Goal: Information Seeking & Learning: Check status

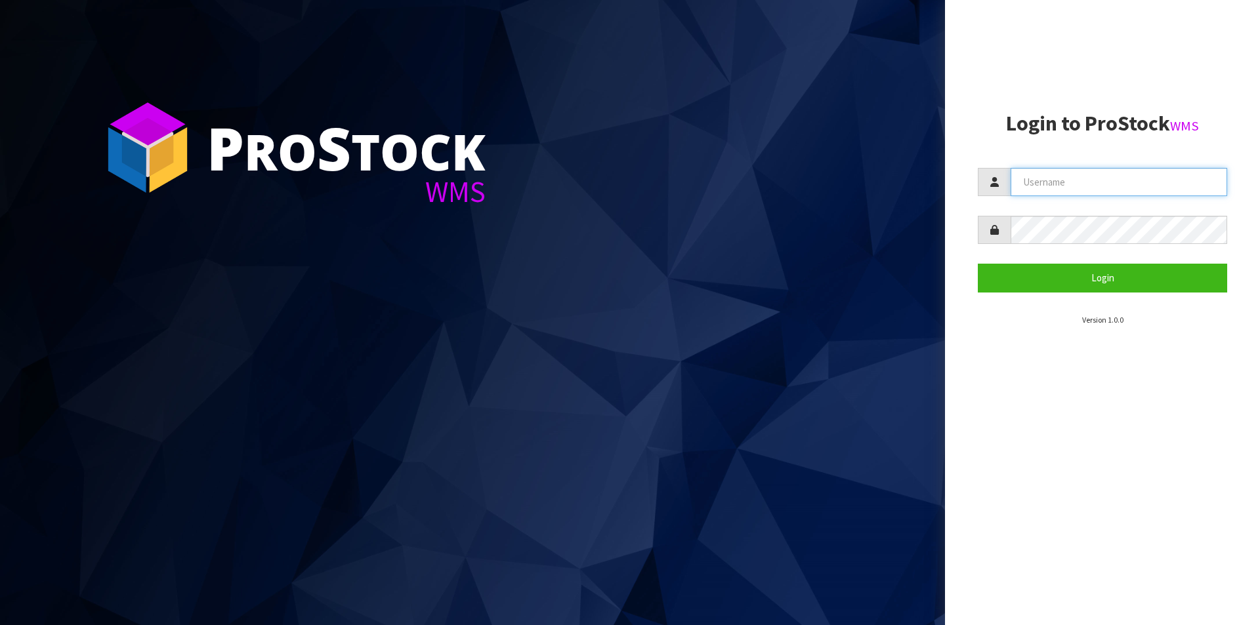
click at [1026, 178] on input "text" at bounding box center [1118, 182] width 217 height 28
type input "[PERSON_NAME][EMAIL_ADDRESS][DOMAIN_NAME]"
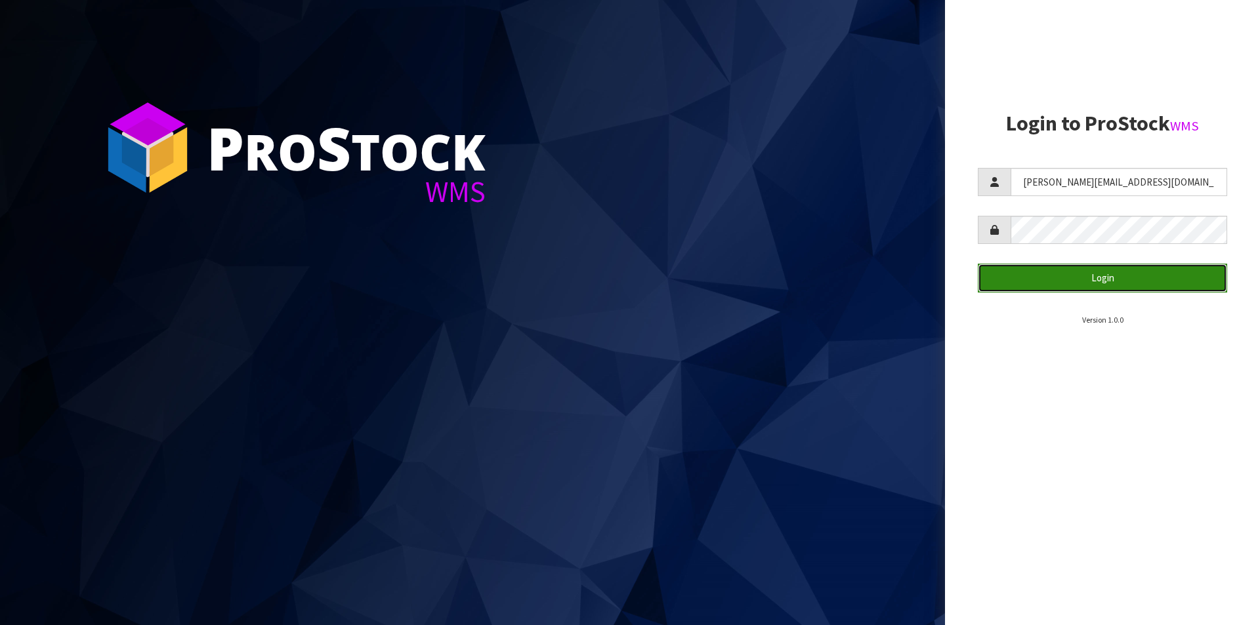
click at [1107, 276] on button "Login" at bounding box center [1102, 278] width 249 height 28
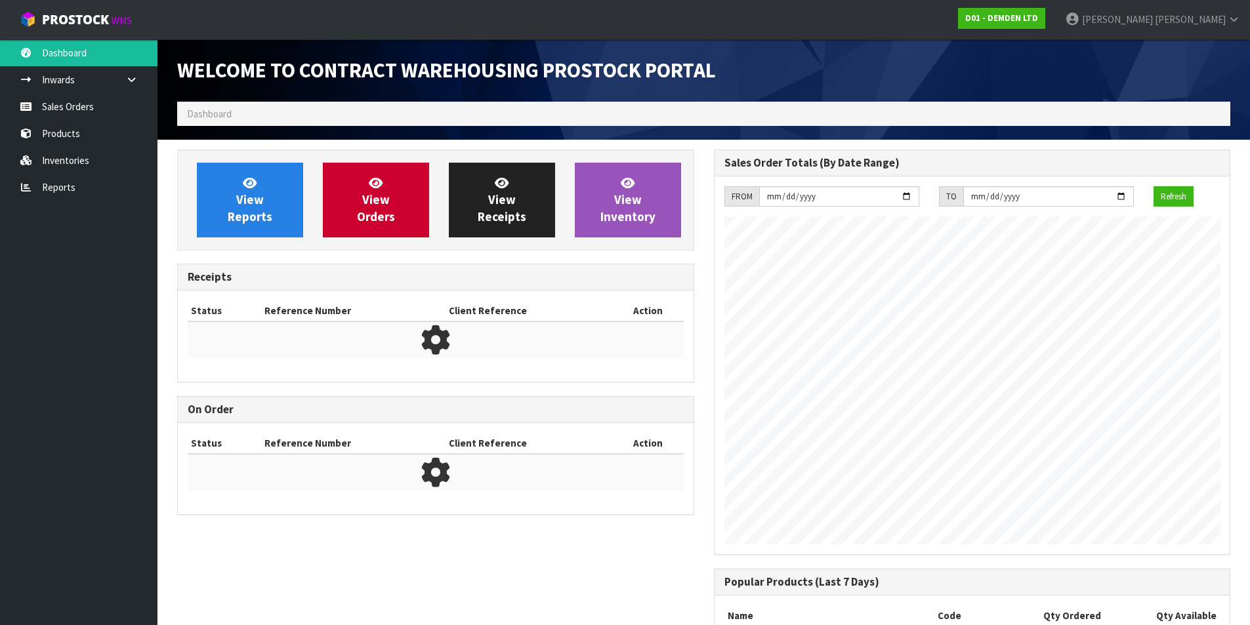
scroll to position [536, 536]
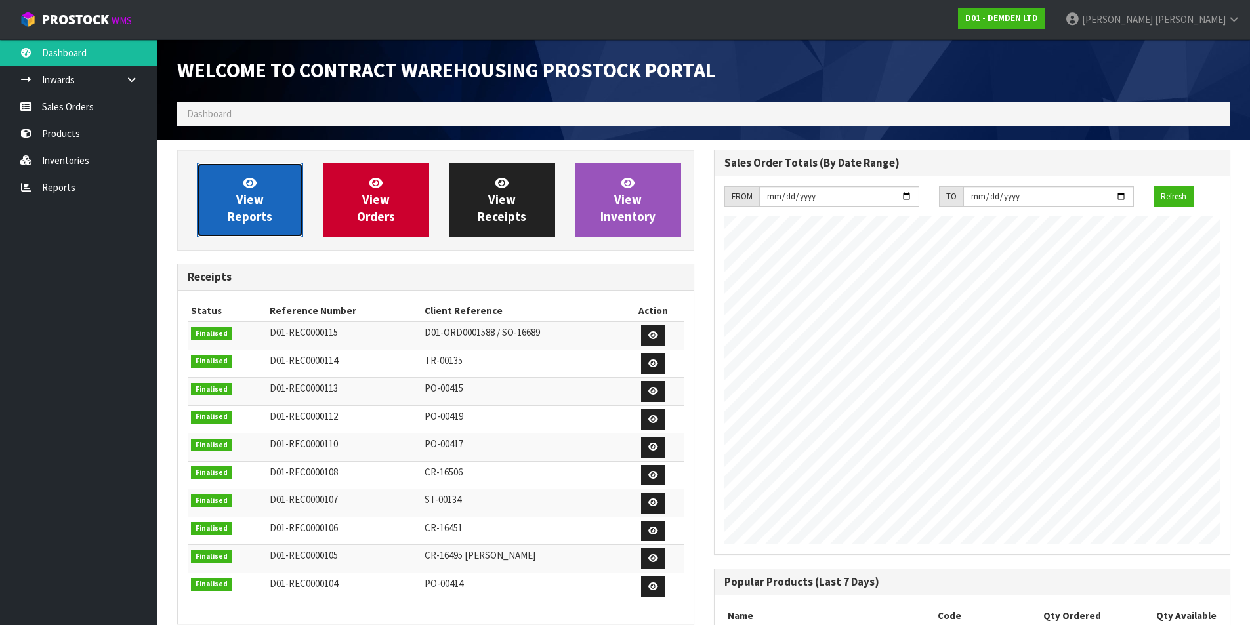
click at [262, 189] on link "View Reports" at bounding box center [250, 200] width 106 height 75
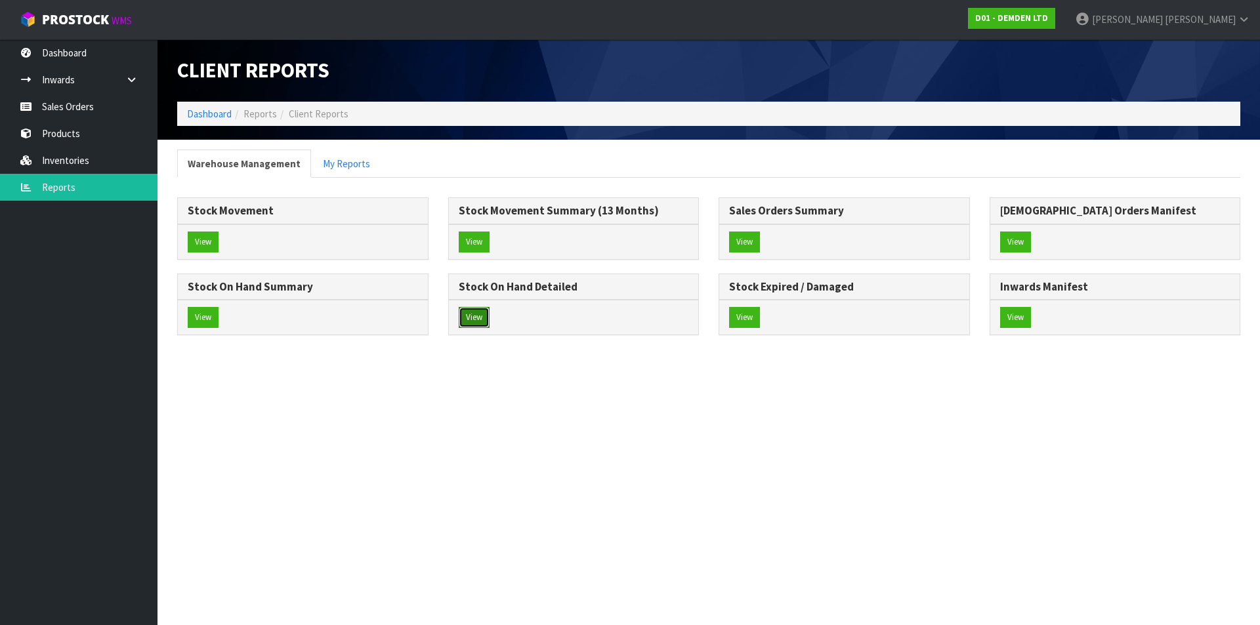
click at [472, 323] on button "View" at bounding box center [474, 317] width 31 height 21
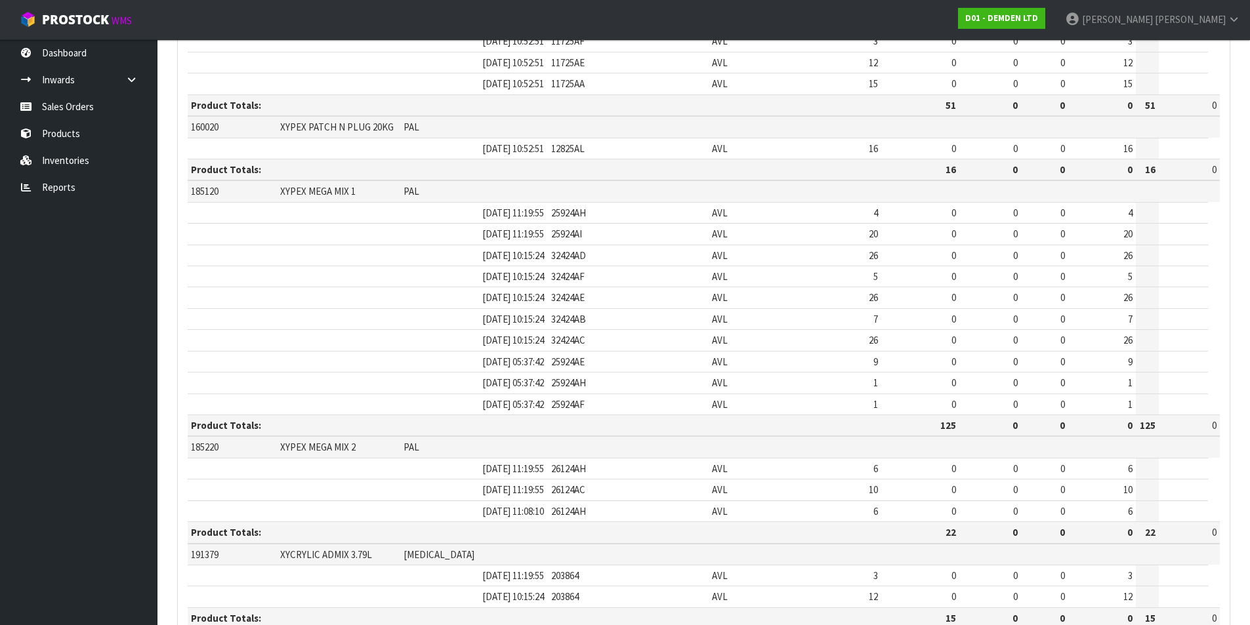
scroll to position [760, 0]
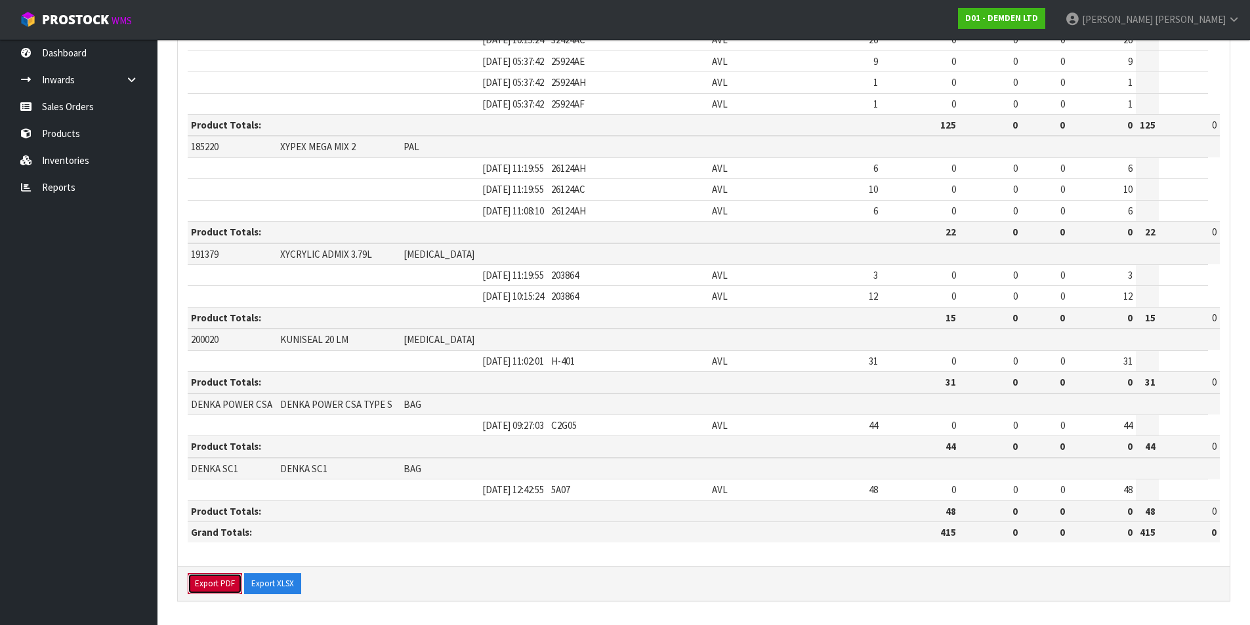
click at [221, 579] on button "Export PDF" at bounding box center [215, 583] width 54 height 21
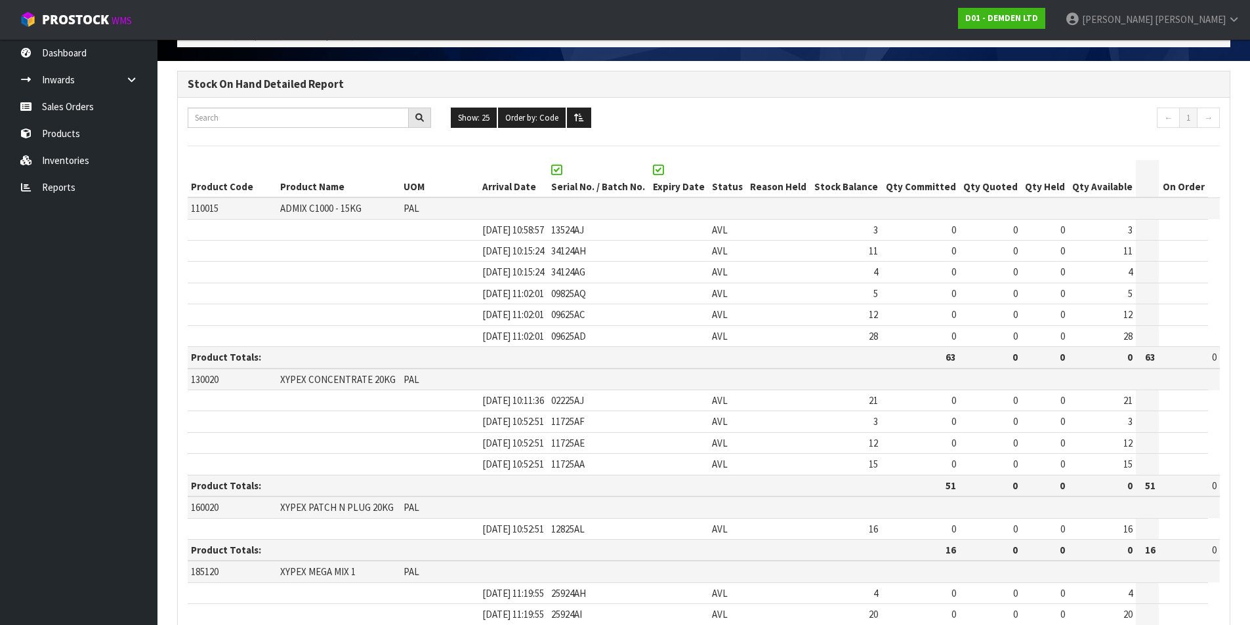
scroll to position [0, 0]
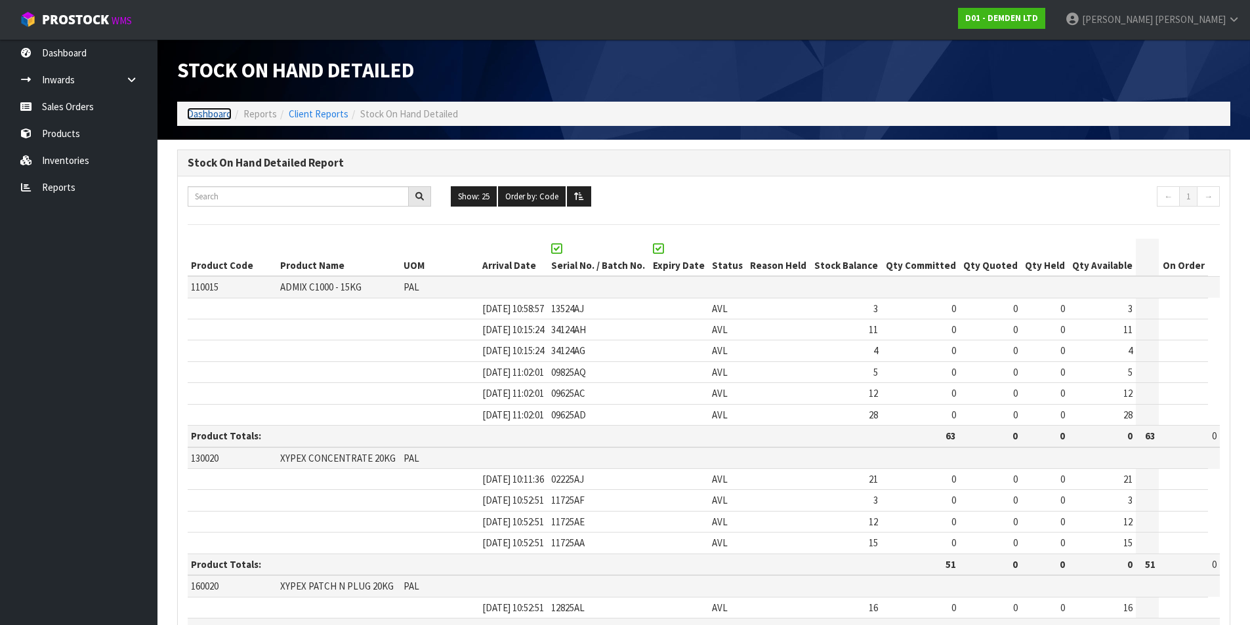
click at [207, 114] on link "Dashboard" at bounding box center [209, 114] width 45 height 12
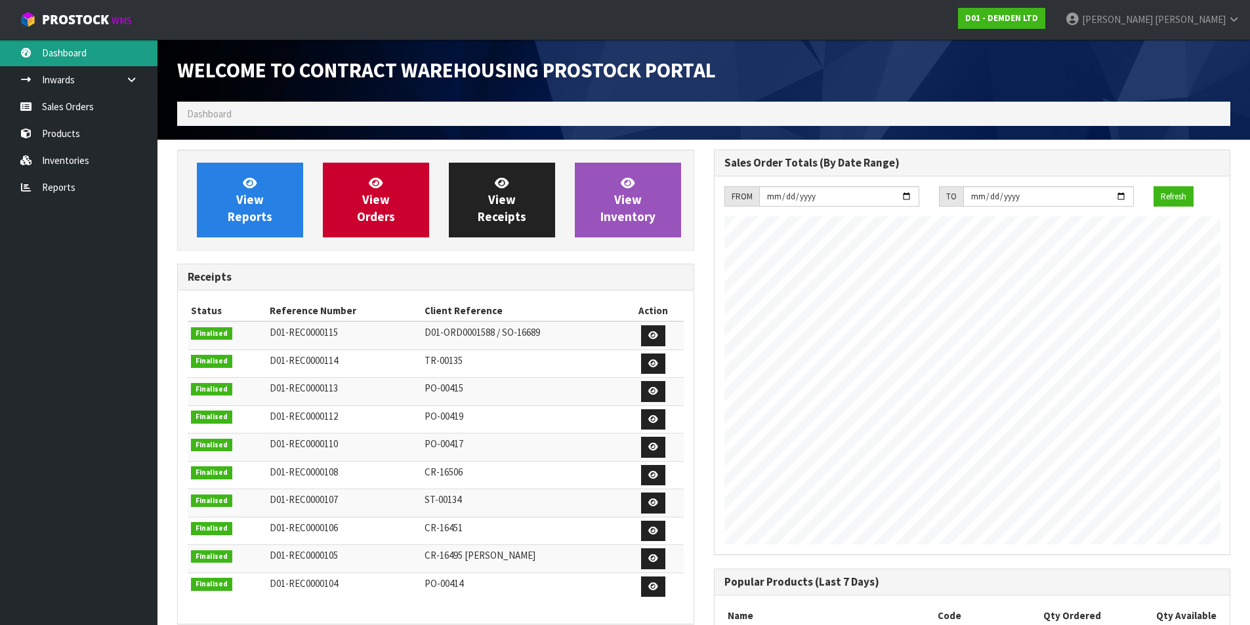
scroll to position [536, 536]
